Goal: Obtain resource: Obtain resource

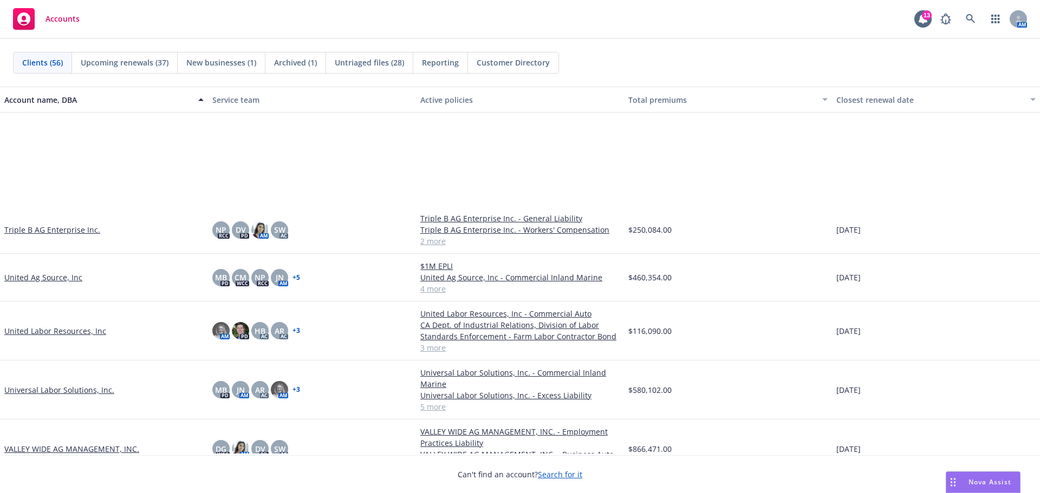
scroll to position [2167, 0]
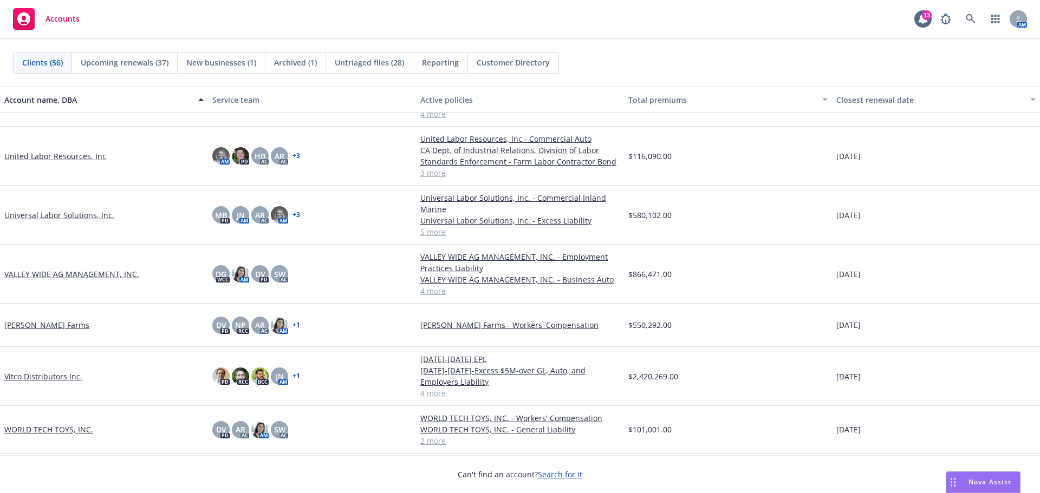
click at [40, 378] on link "Vitco Distributors Inc." at bounding box center [43, 376] width 78 height 11
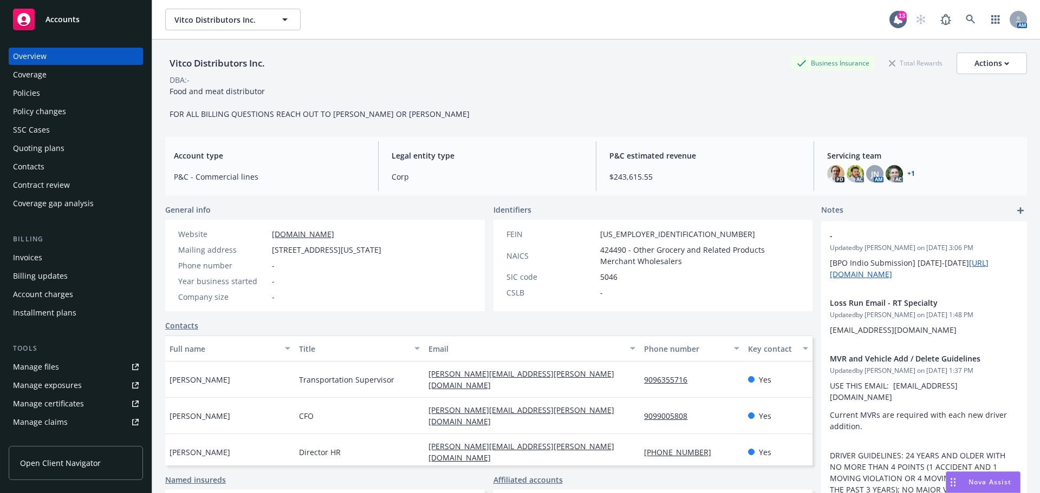
click at [24, 102] on div "Policies" at bounding box center [26, 93] width 27 height 17
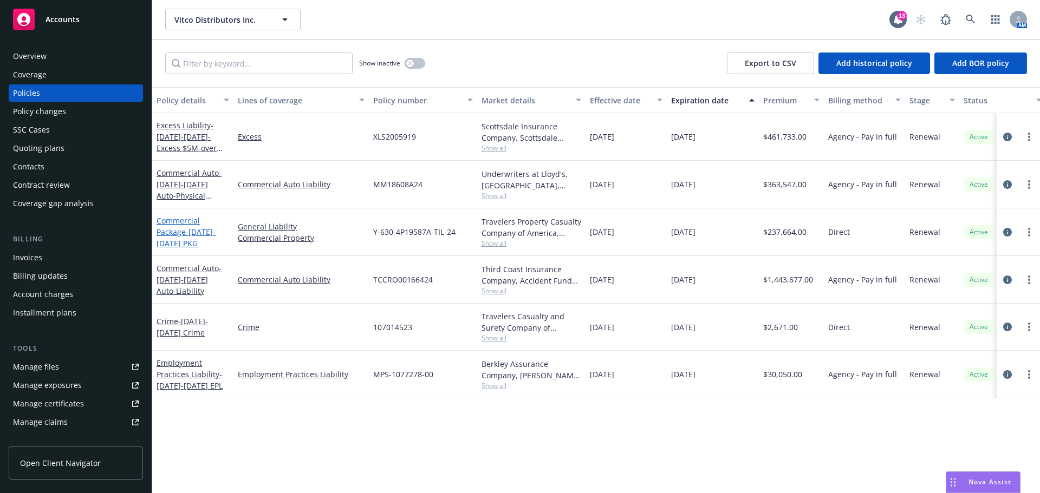
click at [166, 245] on link "Commercial Package - [DATE]-[DATE] PKG" at bounding box center [186, 232] width 59 height 33
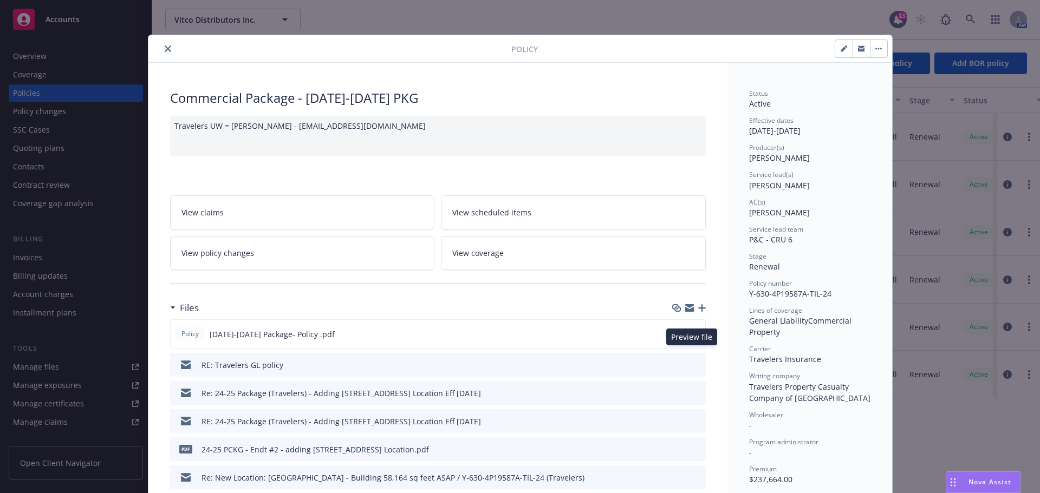
click at [691, 337] on icon "preview file" at bounding box center [695, 334] width 10 height 8
drag, startPoint x: 167, startPoint y: 53, endPoint x: 161, endPoint y: 50, distance: 6.8
click at [166, 52] on icon "close" at bounding box center [168, 49] width 7 height 7
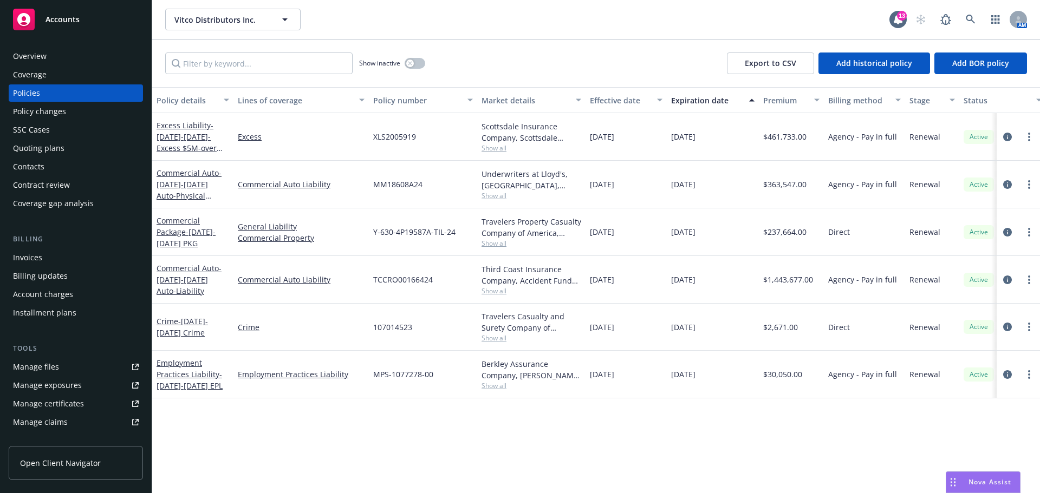
click at [28, 64] on div "Overview" at bounding box center [30, 56] width 34 height 17
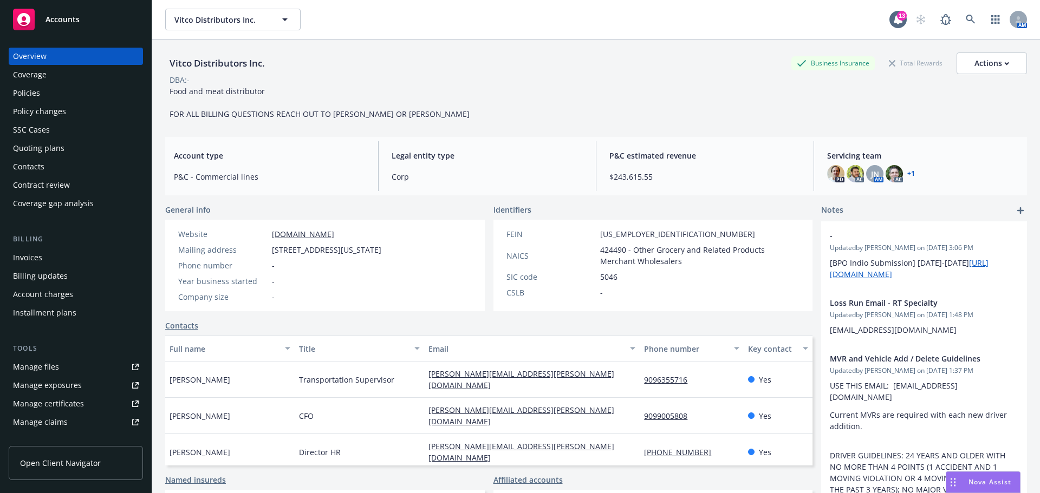
drag, startPoint x: 272, startPoint y: 239, endPoint x: 345, endPoint y: 239, distance: 72.6
click at [345, 239] on div "Website www.vitcofoods.com" at bounding box center [280, 234] width 212 height 11
copy link "www.vitcofoods.com"
click at [45, 98] on div "Policies" at bounding box center [76, 93] width 126 height 17
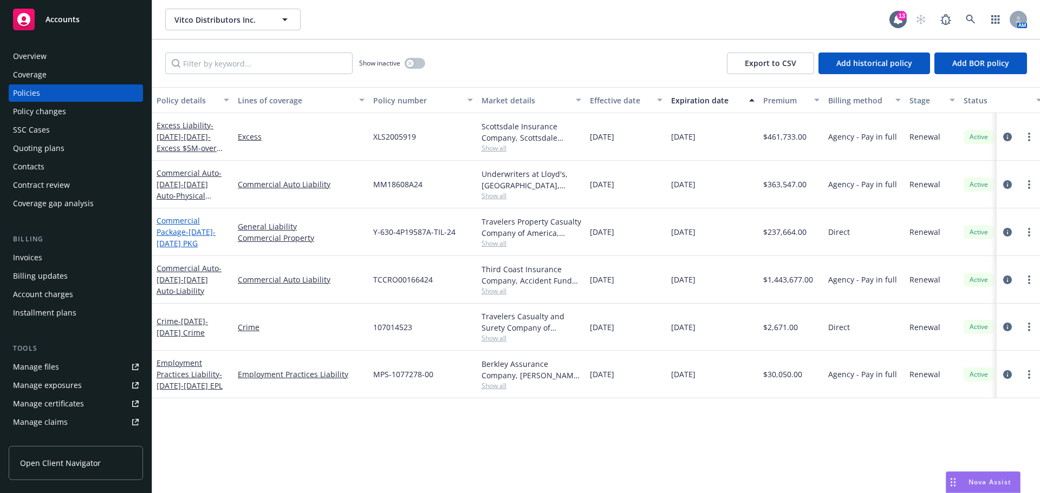
click at [171, 249] on link "Commercial Package - [DATE]-[DATE] PKG" at bounding box center [186, 232] width 59 height 33
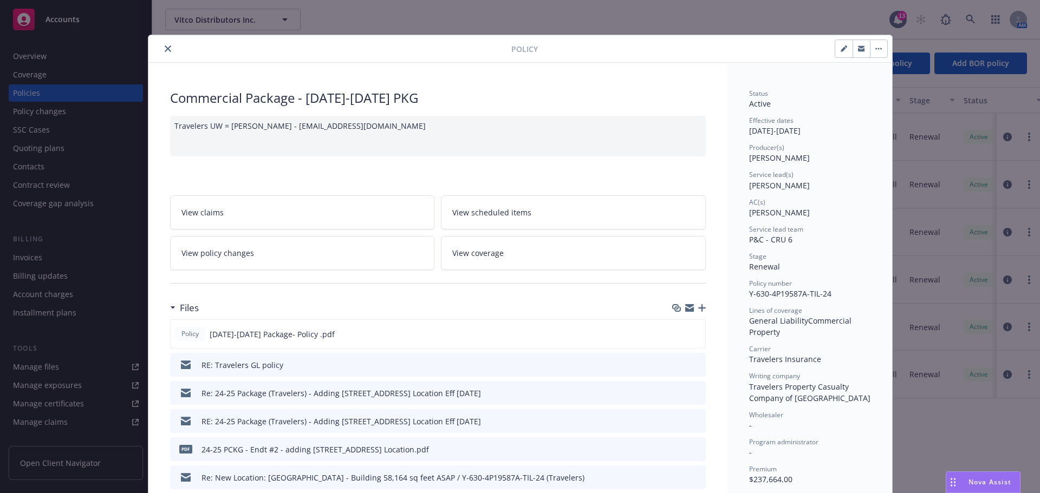
scroll to position [33, 0]
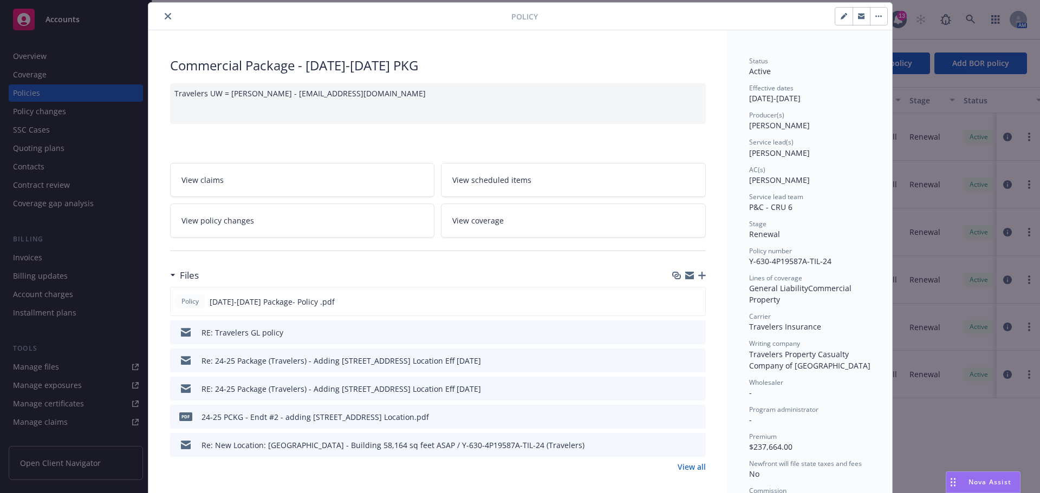
click at [168, 12] on button "close" at bounding box center [167, 16] width 13 height 13
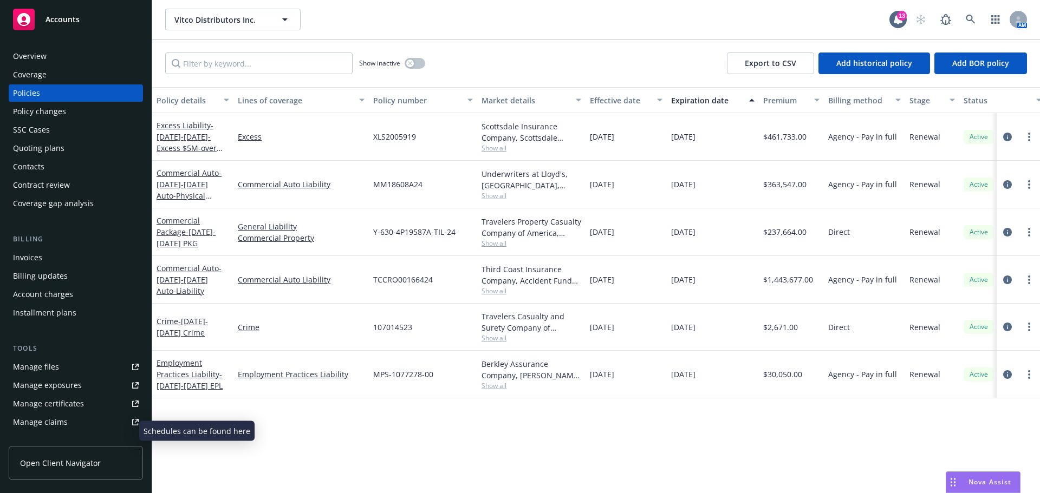
click at [91, 394] on link "Manage exposures" at bounding box center [76, 385] width 134 height 17
click at [66, 59] on div "Overview" at bounding box center [76, 56] width 126 height 17
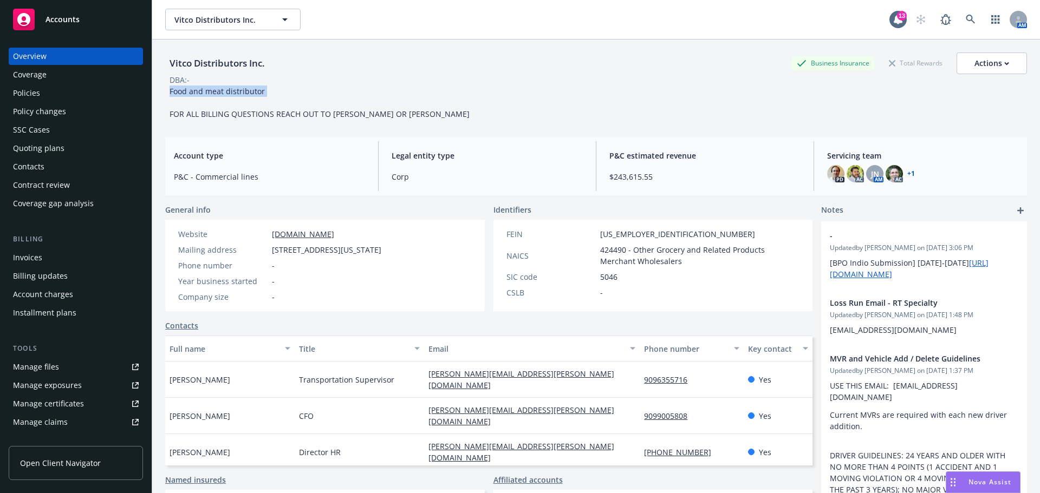
drag, startPoint x: 167, startPoint y: 95, endPoint x: 240, endPoint y: 98, distance: 72.6
click at [245, 106] on div "Food and meat distributor FOR ALL BILLING QUESTIONS REACH OUT TO ANGELO OR JUDY" at bounding box center [319, 103] width 309 height 34
copy span "Food and meat distributor"
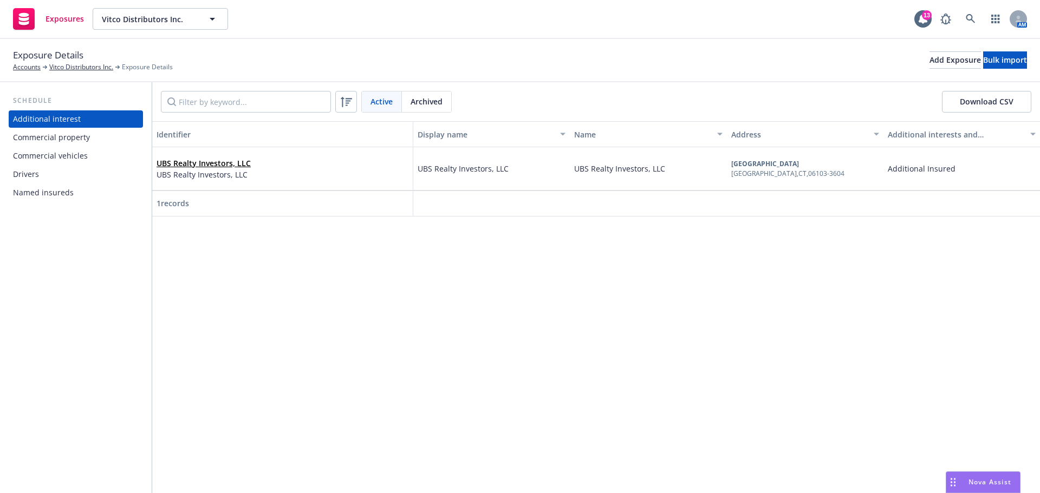
click at [76, 202] on div "Named insureds" at bounding box center [76, 192] width 126 height 17
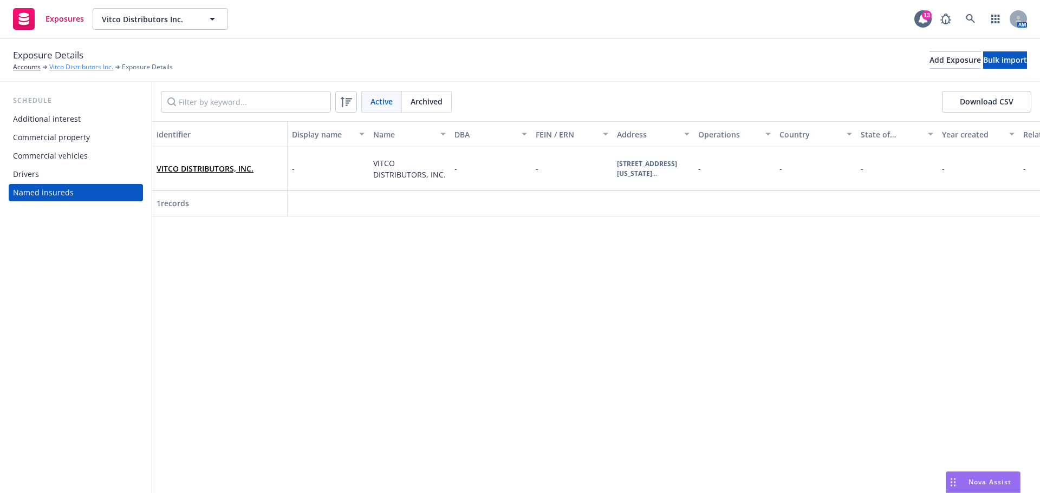
click at [67, 68] on link "Vitco Distributors Inc." at bounding box center [81, 67] width 64 height 10
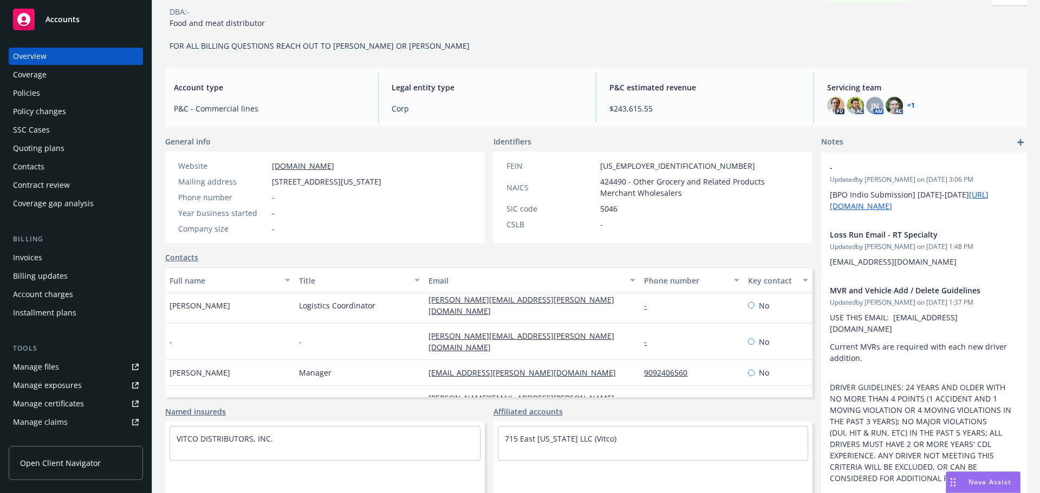
scroll to position [90, 0]
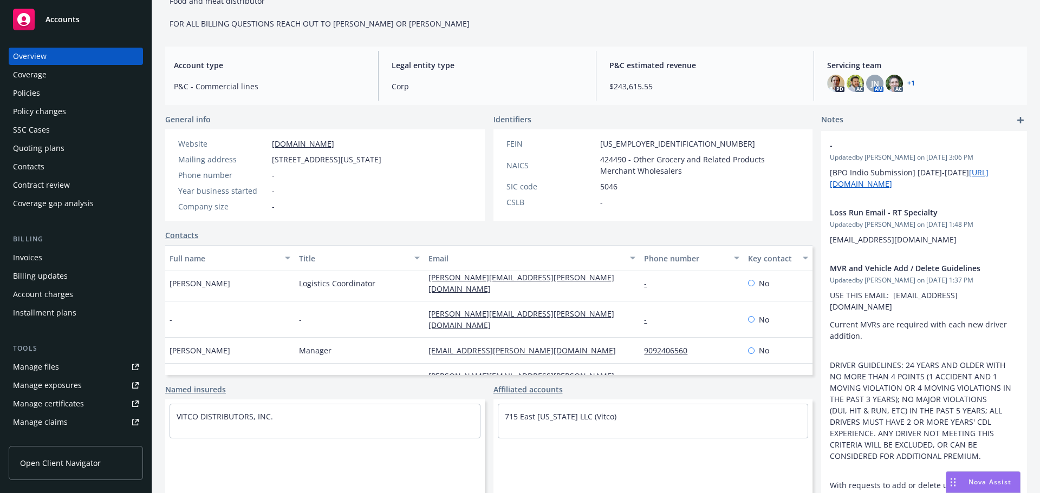
click at [51, 99] on div "Policies" at bounding box center [76, 93] width 126 height 17
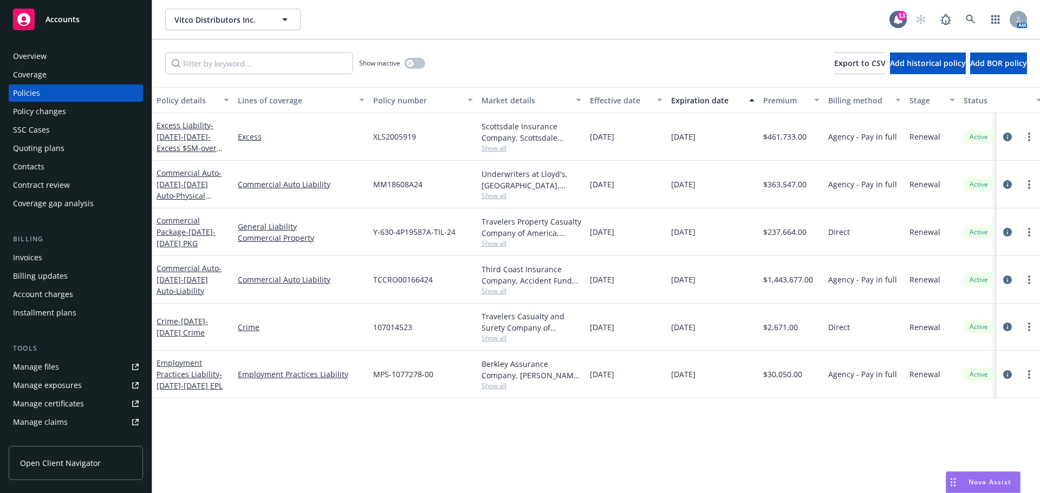
click at [61, 394] on div "Manage exposures" at bounding box center [47, 385] width 69 height 17
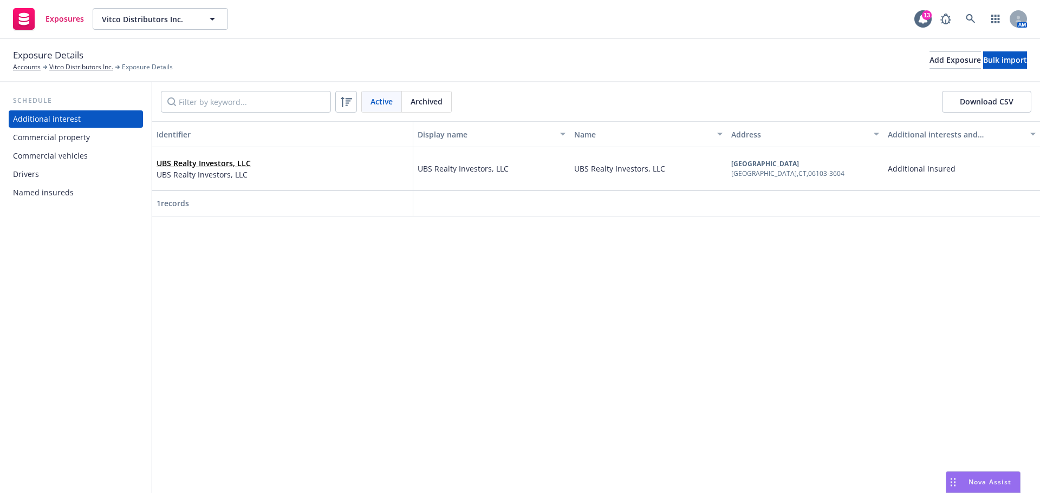
click at [109, 146] on div "Commercial property" at bounding box center [76, 137] width 126 height 17
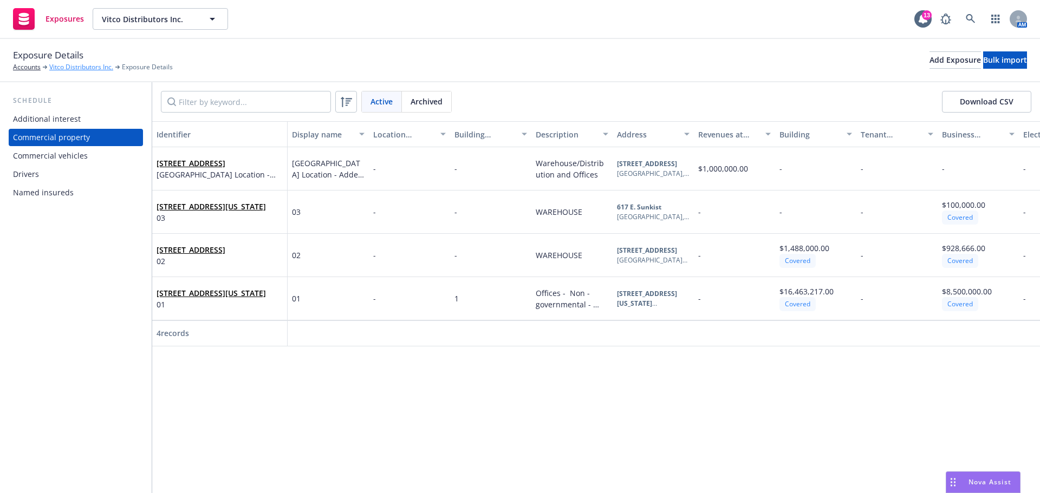
click at [80, 70] on link "Vitco Distributors Inc." at bounding box center [81, 67] width 64 height 10
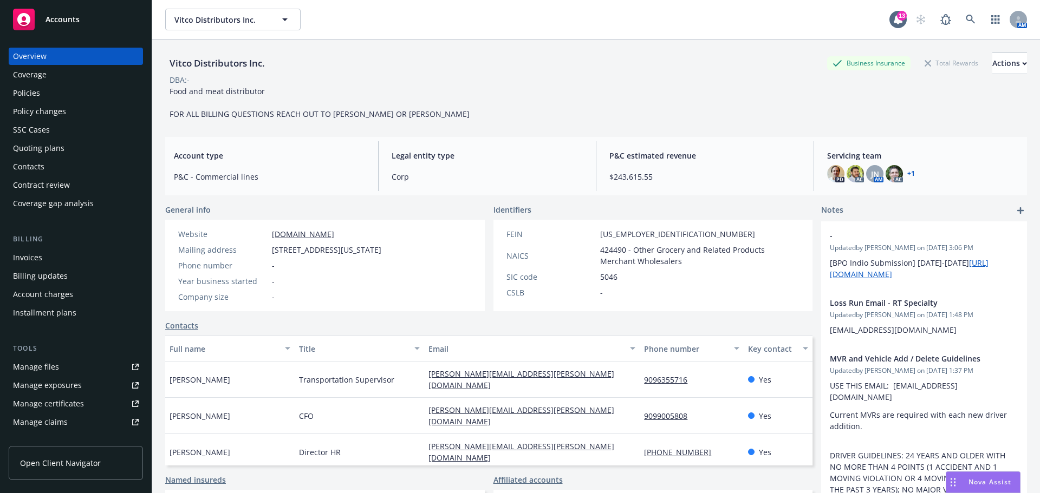
click at [83, 101] on div "Policies" at bounding box center [76, 93] width 126 height 17
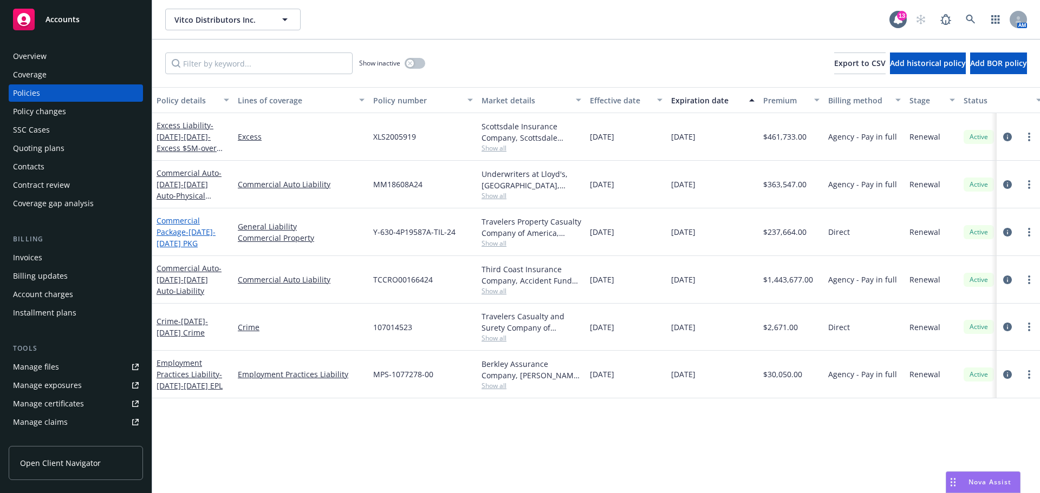
click at [165, 245] on link "Commercial Package - [DATE]-[DATE] PKG" at bounding box center [186, 232] width 59 height 33
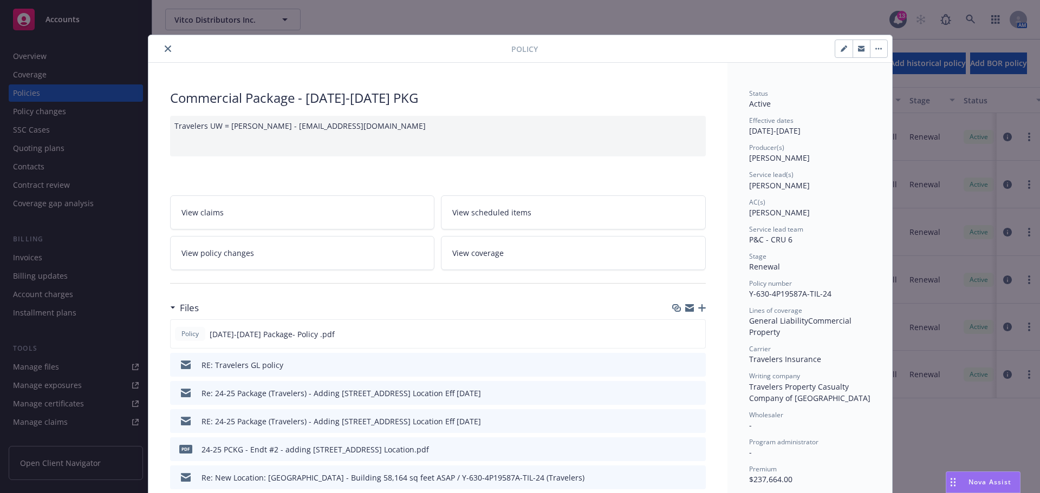
click at [691, 368] on icon "preview file" at bounding box center [696, 365] width 10 height 8
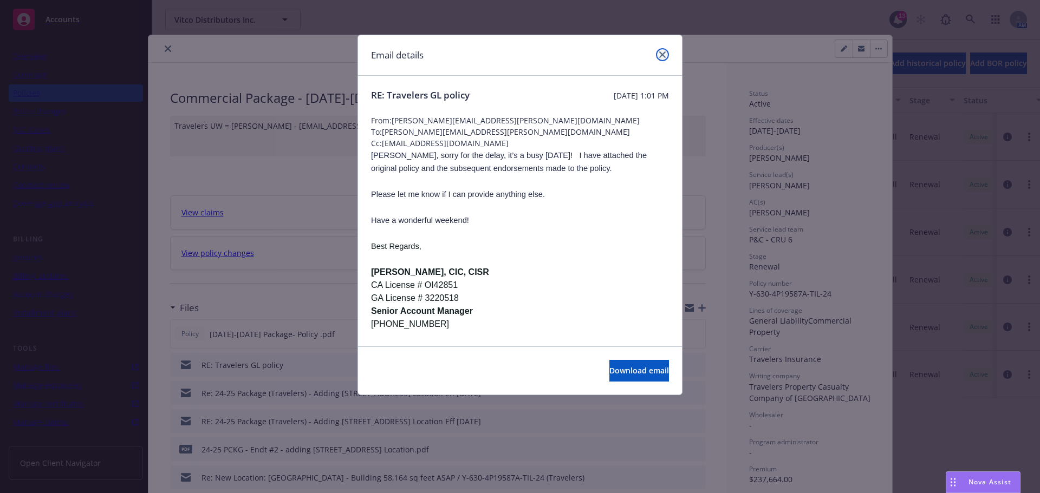
click at [662, 56] on icon "close" at bounding box center [662, 54] width 7 height 7
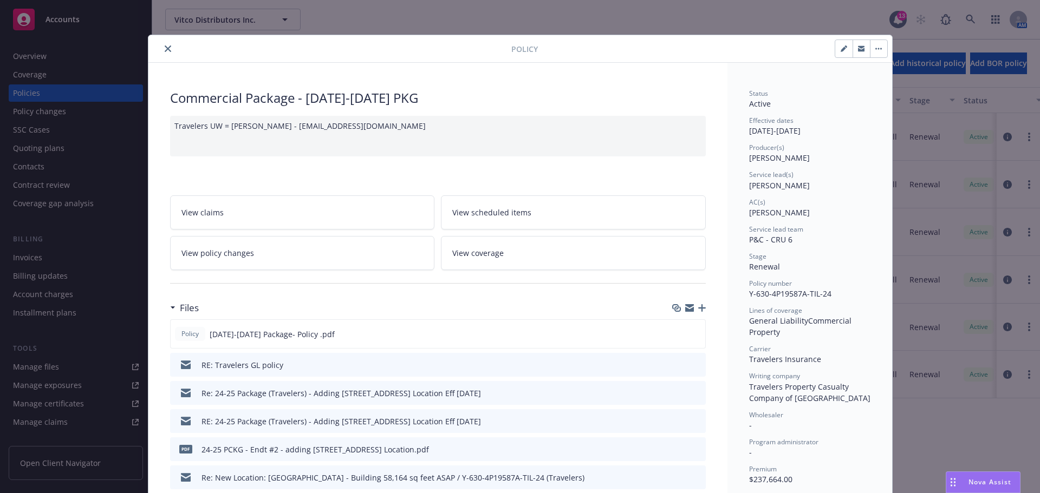
click at [692, 405] on div "Re: 24-25 Package (Travelers) - Adding [STREET_ADDRESS] Location Eff [DATE]" at bounding box center [438, 393] width 536 height 24
click at [691, 397] on icon "preview file" at bounding box center [696, 393] width 10 height 8
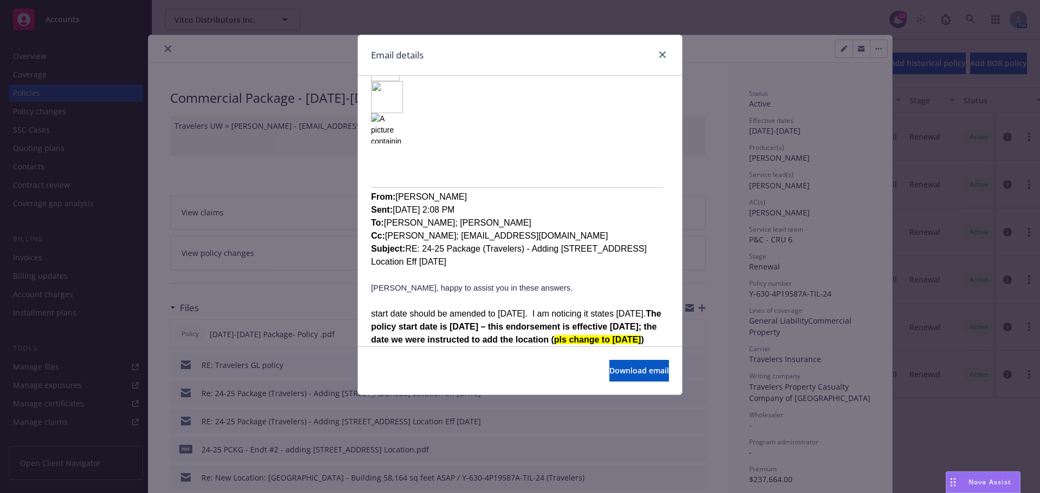
scroll to position [542, 0]
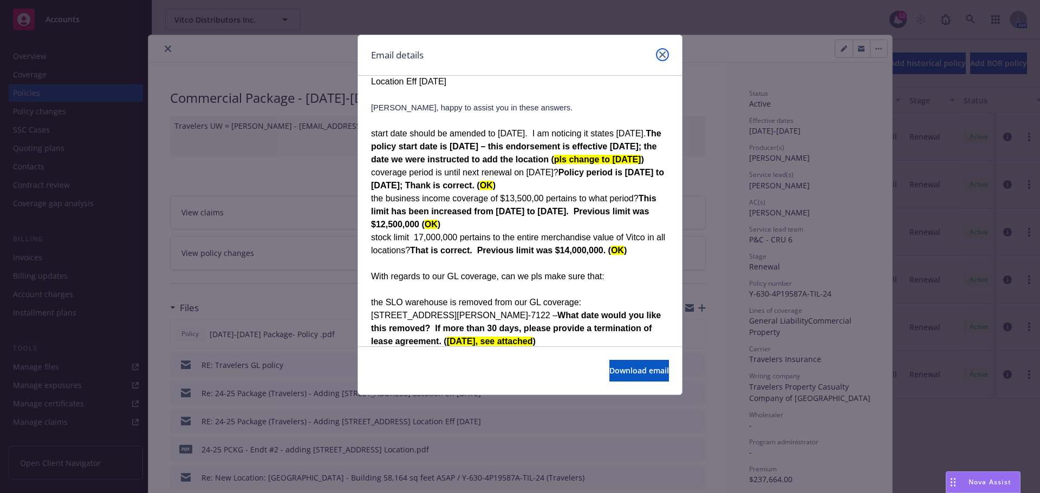
click at [665, 51] on link "close" at bounding box center [662, 54] width 13 height 13
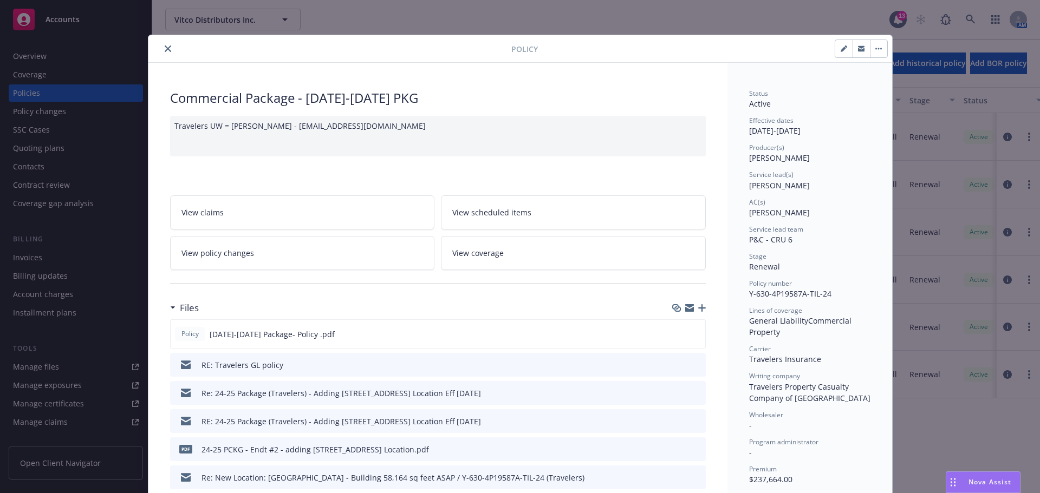
click at [695, 371] on button at bounding box center [697, 365] width 10 height 11
click at [691, 368] on icon "preview file" at bounding box center [696, 365] width 10 height 8
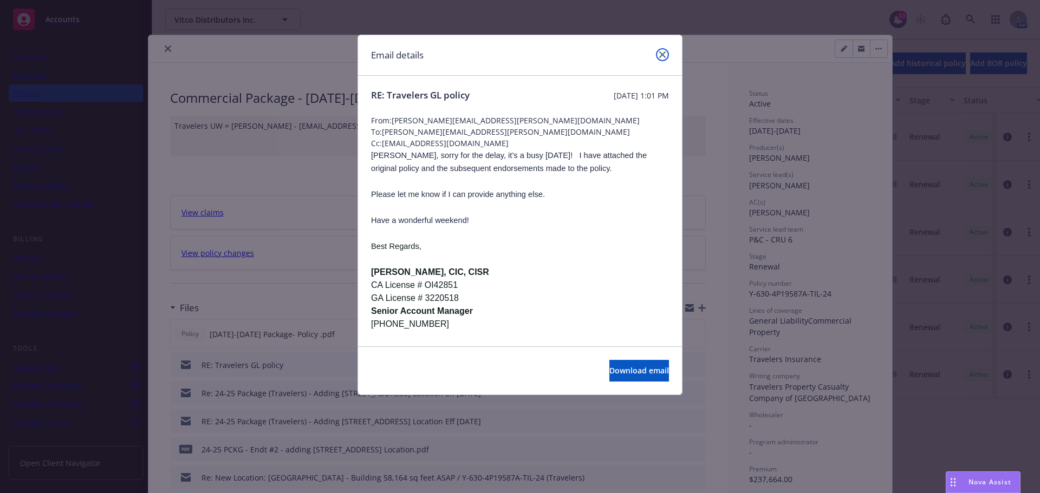
click at [661, 57] on icon "close" at bounding box center [662, 54] width 7 height 7
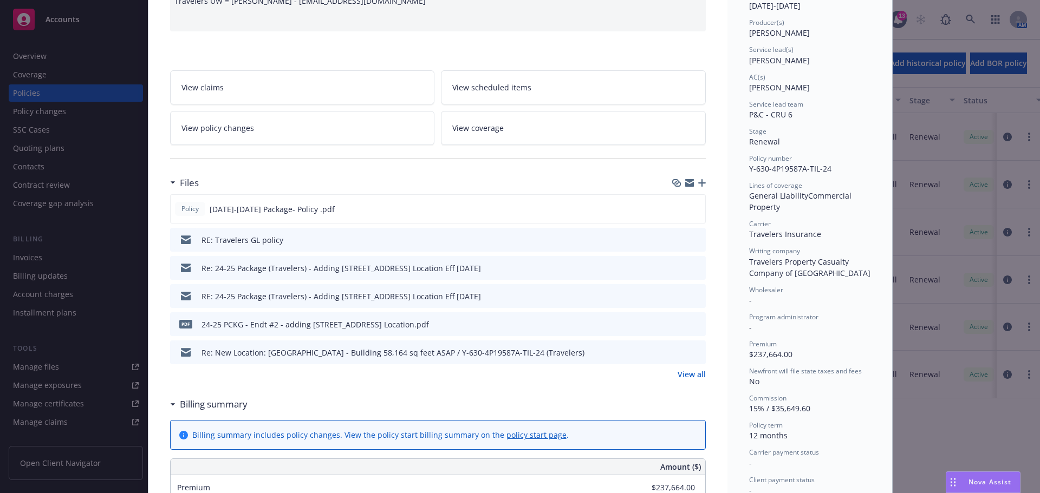
scroll to position [180, 0]
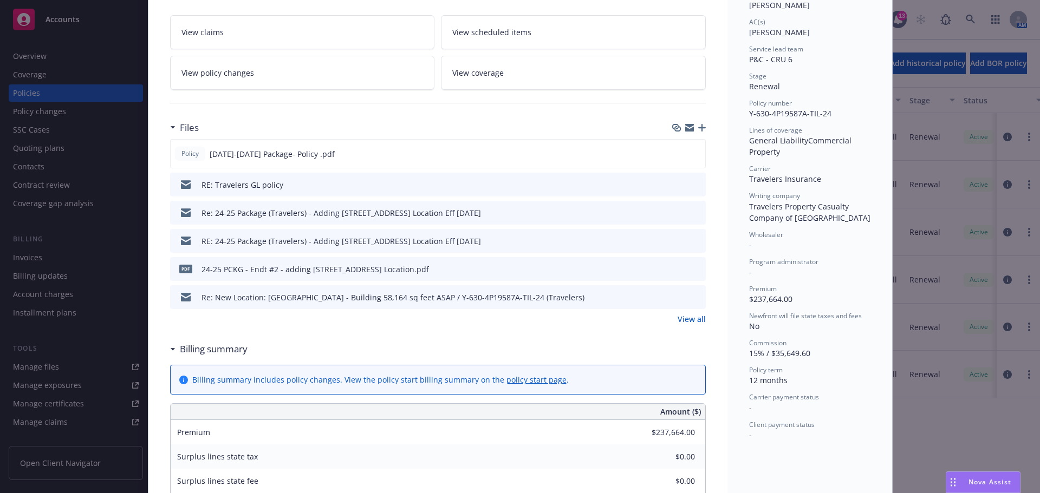
click at [691, 272] on icon "preview file" at bounding box center [696, 269] width 10 height 8
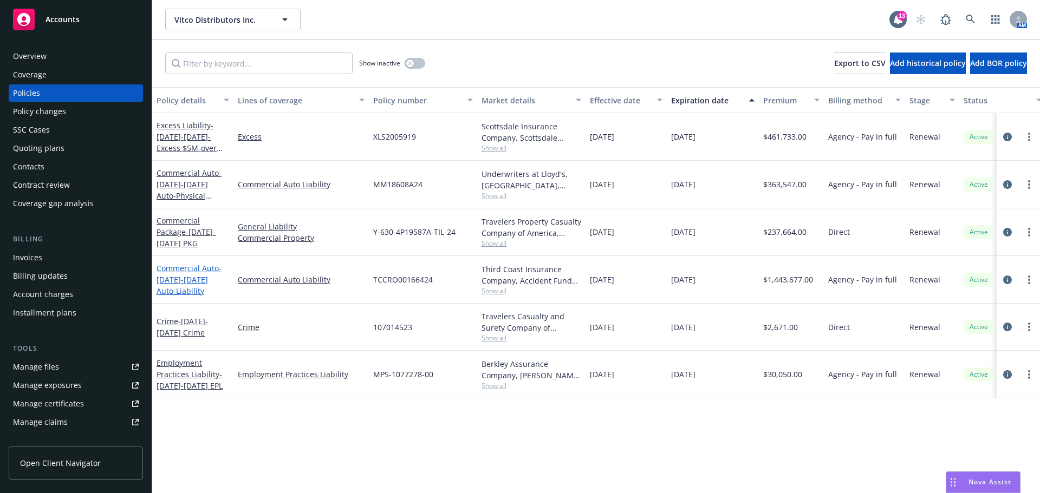
click at [186, 296] on span "- 2024-2025 Auto-Liability" at bounding box center [189, 279] width 65 height 33
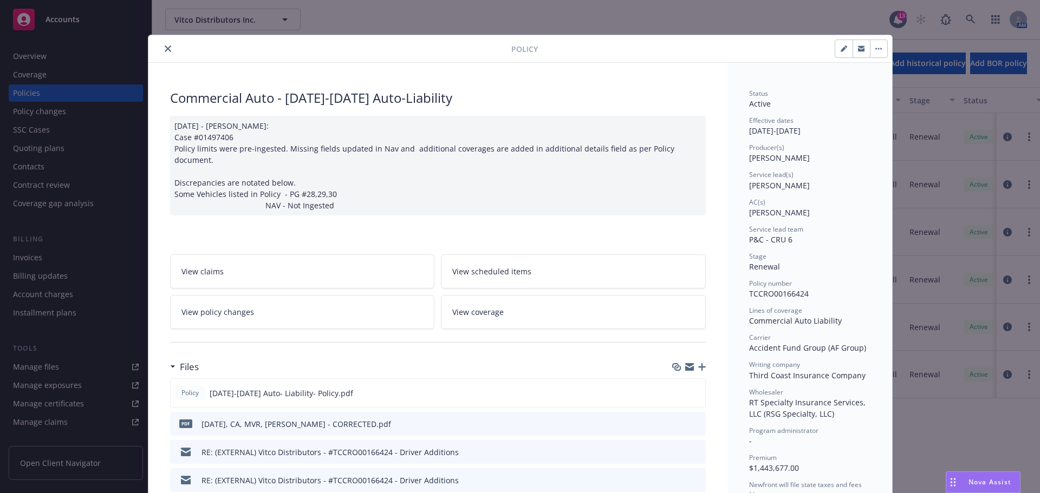
click at [63, 420] on div "Policy Commercial Auto - 2024-2025 Auto-Liability 03/06/2025 - Sampath Vankayal…" at bounding box center [520, 246] width 1040 height 493
click at [68, 425] on div "Policy Commercial Auto - 2024-2025 Auto-Liability 03/06/2025 - Sampath Vankayal…" at bounding box center [520, 246] width 1040 height 493
click at [167, 46] on button "close" at bounding box center [167, 48] width 13 height 13
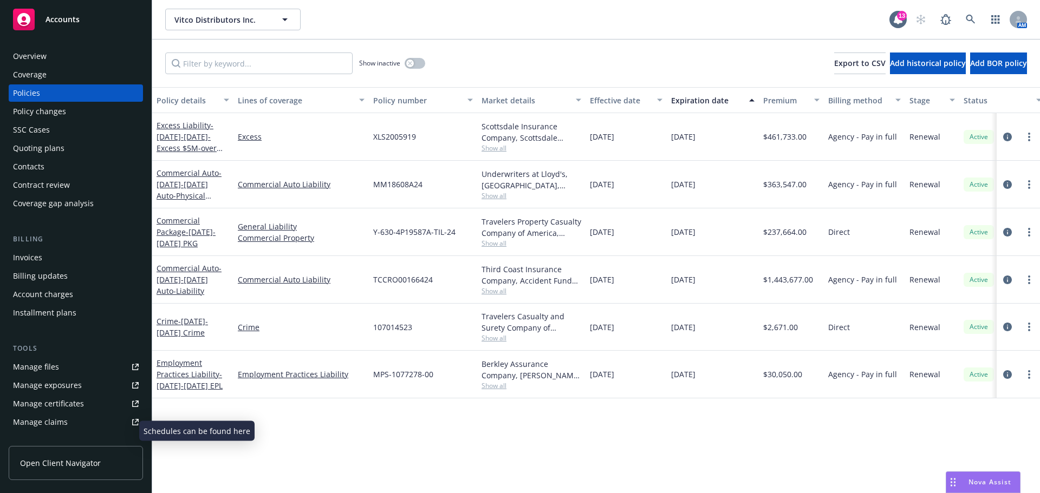
click at [68, 394] on div "Manage exposures" at bounding box center [47, 385] width 69 height 17
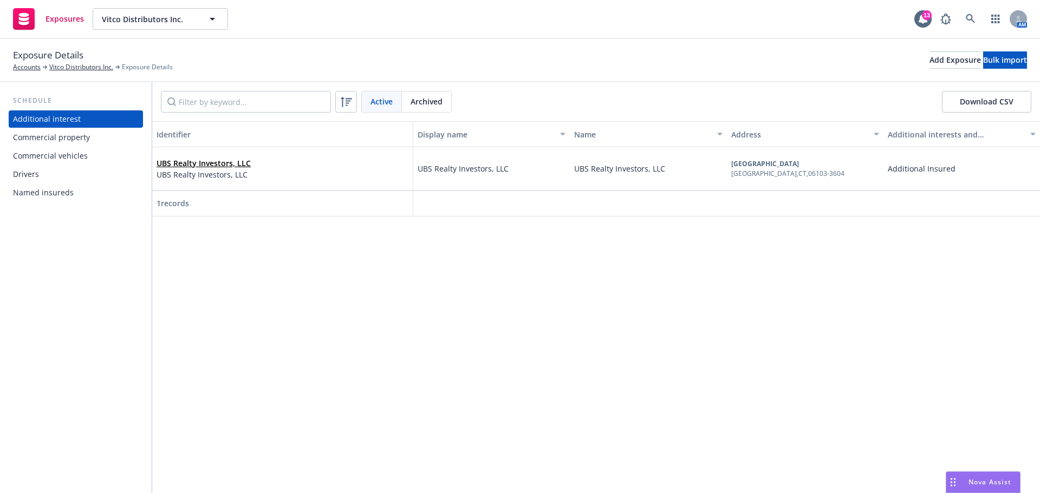
click at [70, 165] on div "Commercial vehicles" at bounding box center [50, 155] width 75 height 17
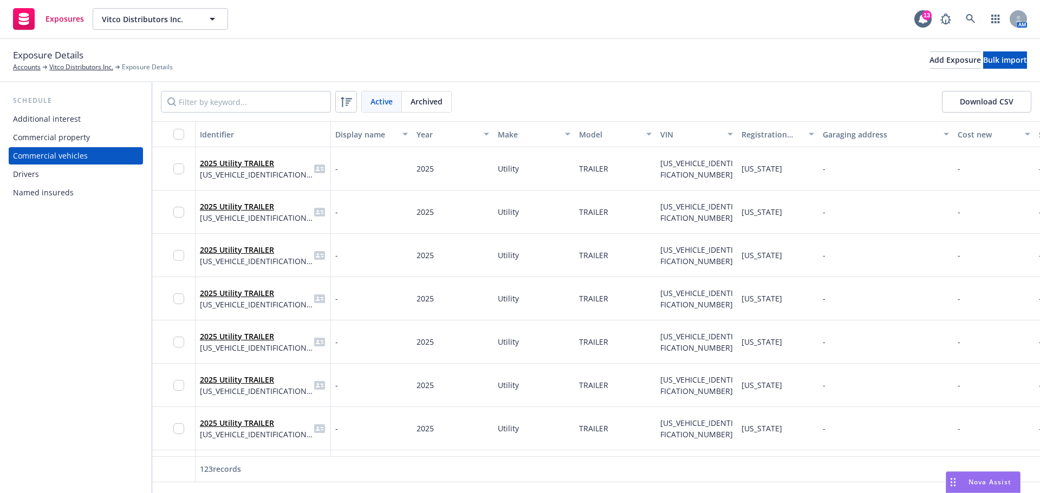
click at [960, 104] on button "Download CSV" at bounding box center [986, 102] width 89 height 22
click at [86, 68] on link "Vitco Distributors Inc." at bounding box center [81, 67] width 64 height 10
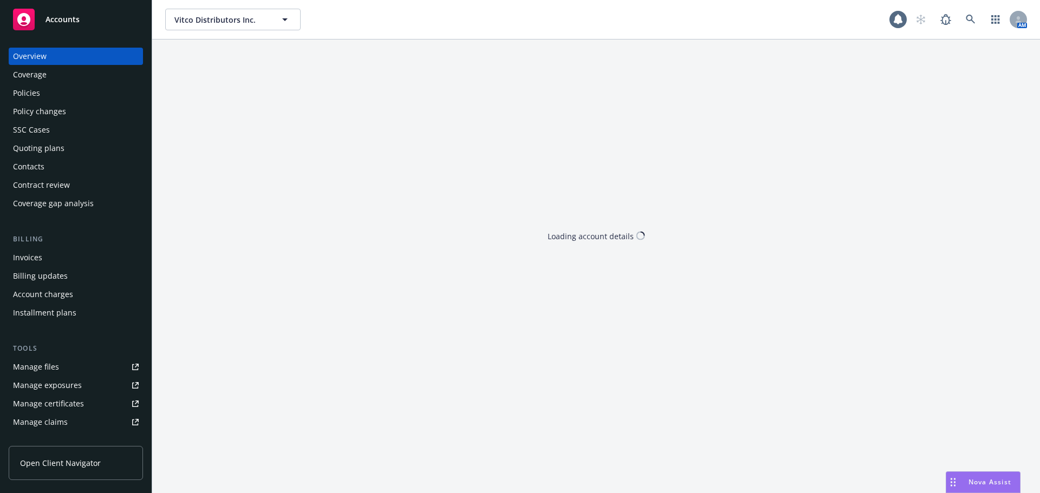
click at [77, 70] on div "Overview Coverage Policies Policy changes SSC Cases Quoting plans Contacts Cont…" at bounding box center [76, 130] width 134 height 165
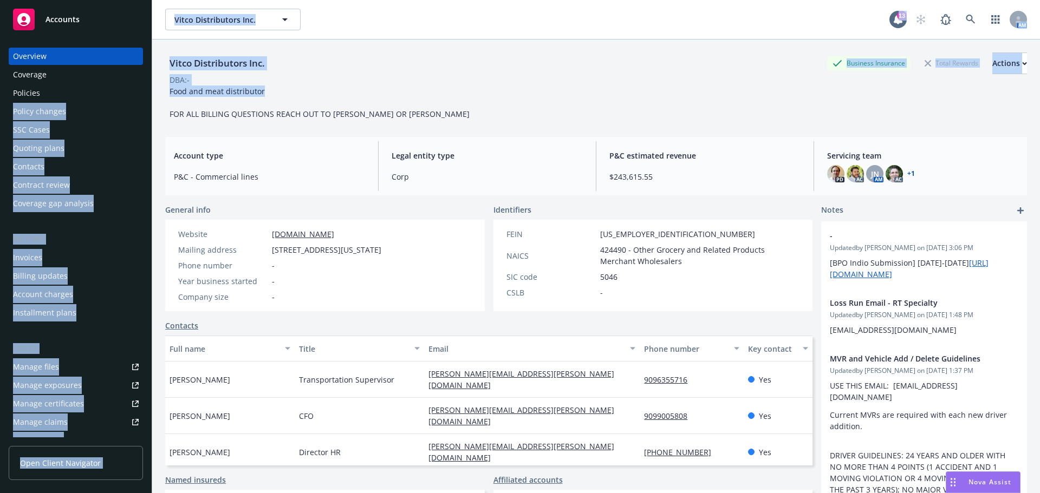
drag, startPoint x: 258, startPoint y: 100, endPoint x: 132, endPoint y: 97, distance: 126.3
click at [130, 97] on div "Accounts Overview Coverage Policies Policy changes SSC Cases Quoting plans Cont…" at bounding box center [520, 246] width 1040 height 493
click at [304, 83] on div "DBA: -" at bounding box center [596, 79] width 862 height 11
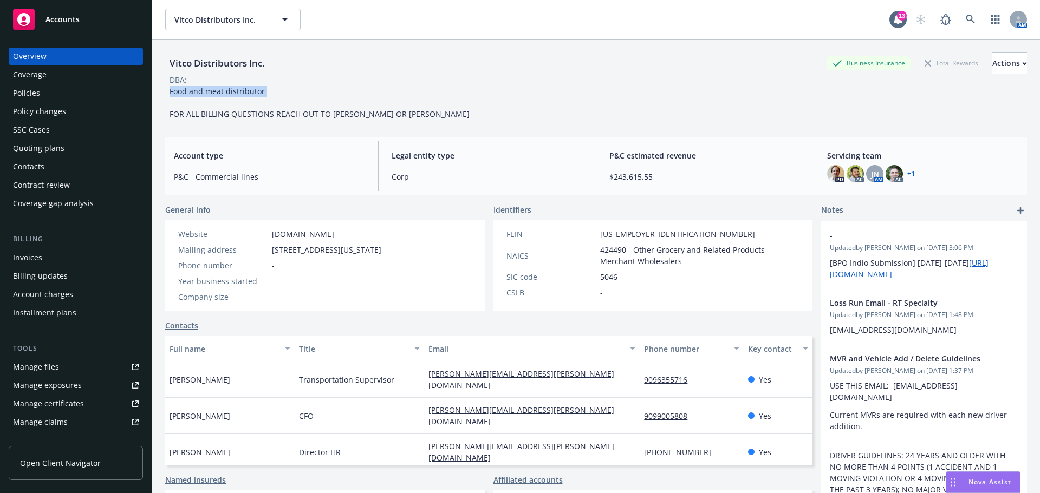
drag, startPoint x: 228, startPoint y: 112, endPoint x: 172, endPoint y: 94, distance: 58.6
click at [172, 94] on div "Food and meat distributor FOR ALL BILLING QUESTIONS REACH OUT TO [PERSON_NAME] …" at bounding box center [319, 103] width 309 height 34
copy span "Food and meat distributor"
click at [56, 99] on div "Policies" at bounding box center [76, 93] width 126 height 17
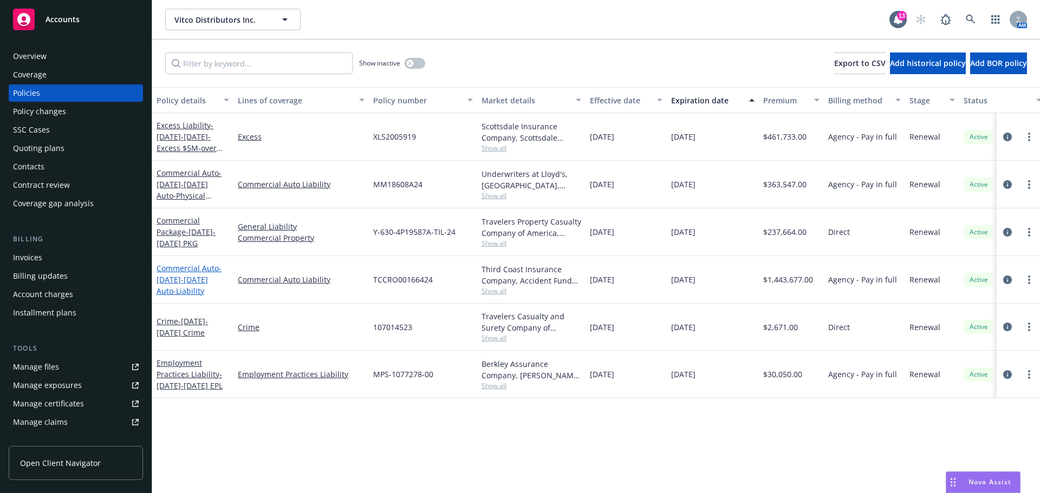
click at [183, 296] on span "- 2024-2025 Auto-Liability" at bounding box center [189, 279] width 65 height 33
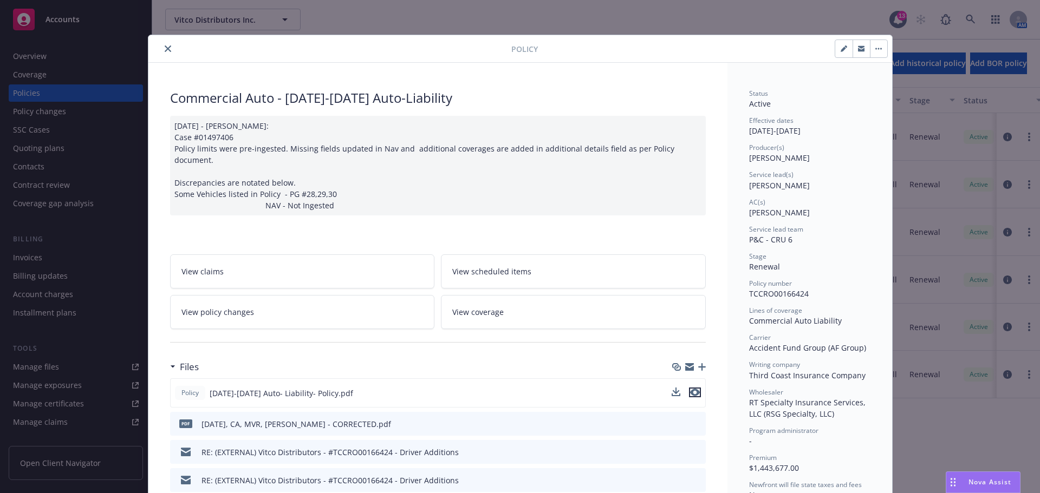
click at [692, 397] on icon "preview file" at bounding box center [695, 393] width 10 height 8
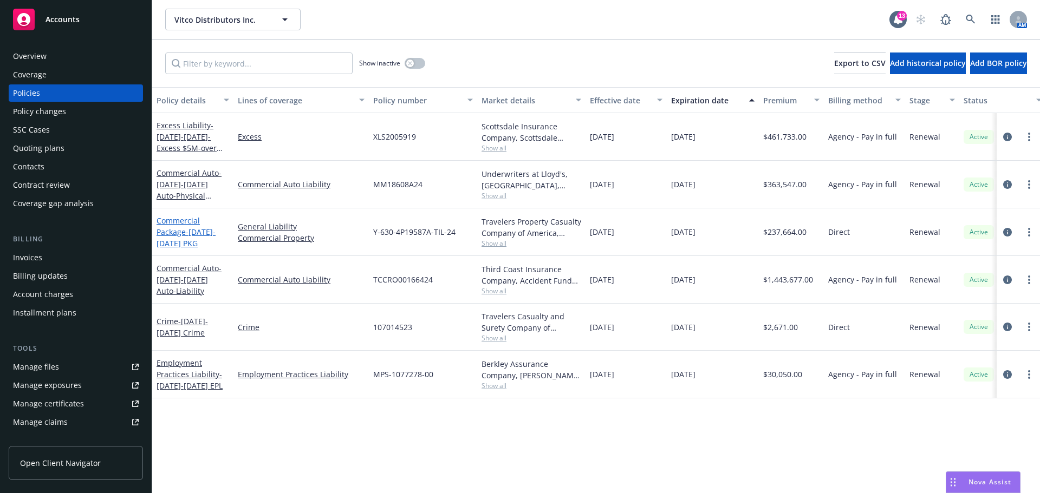
click at [170, 237] on link "Commercial Package - [DATE]-[DATE] PKG" at bounding box center [186, 232] width 59 height 33
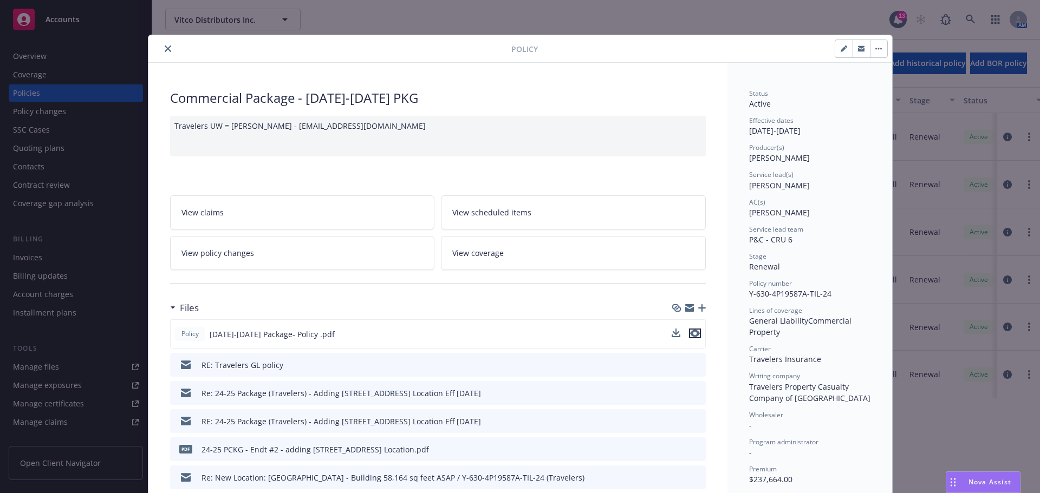
click at [690, 337] on icon "preview file" at bounding box center [695, 334] width 10 height 8
